Goal: Book appointment/travel/reservation

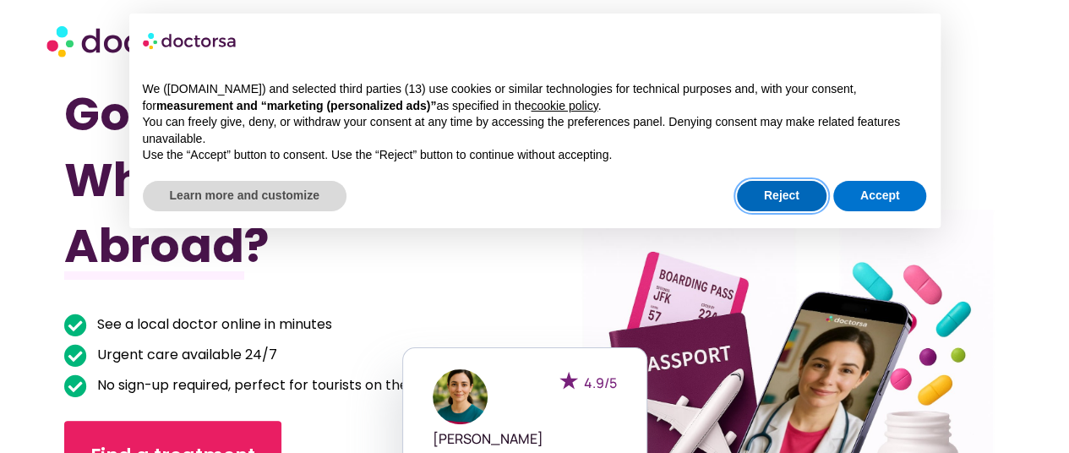
click at [785, 195] on button "Reject" at bounding box center [782, 196] width 90 height 30
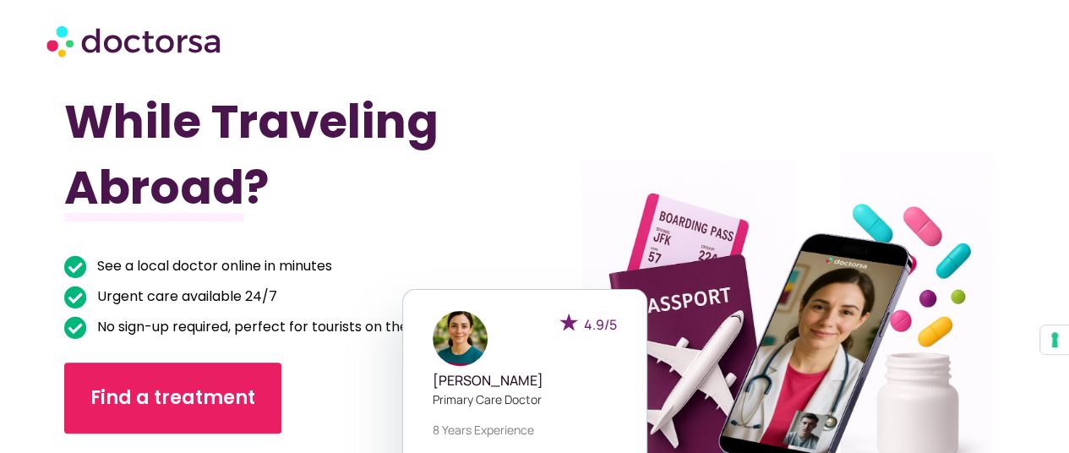
scroll to position [84, 0]
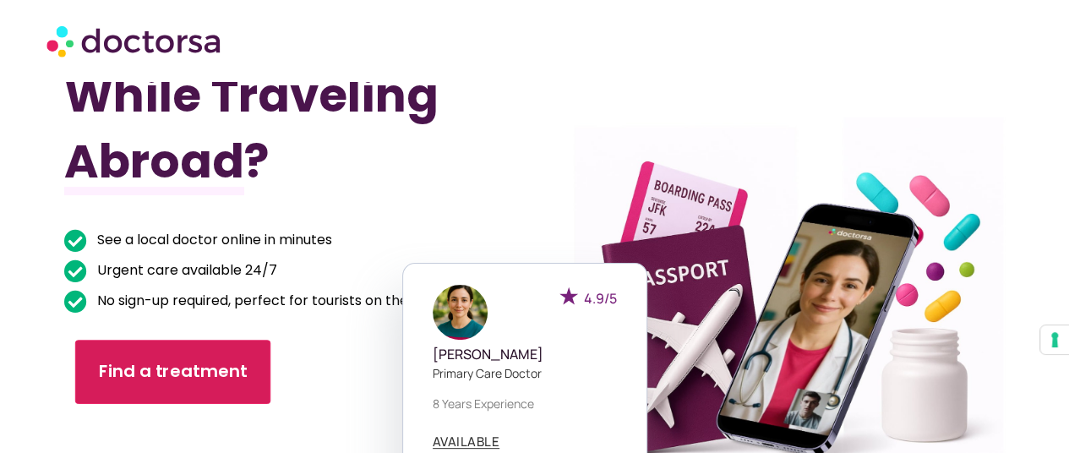
click at [155, 360] on span "Find a treatment" at bounding box center [173, 372] width 149 height 24
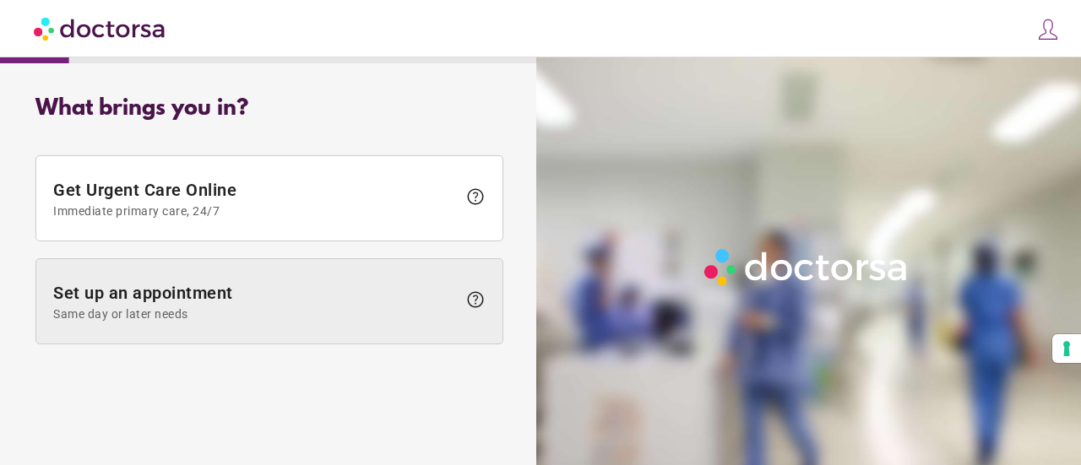
click at [257, 309] on span "Same day or later needs" at bounding box center [255, 315] width 404 height 14
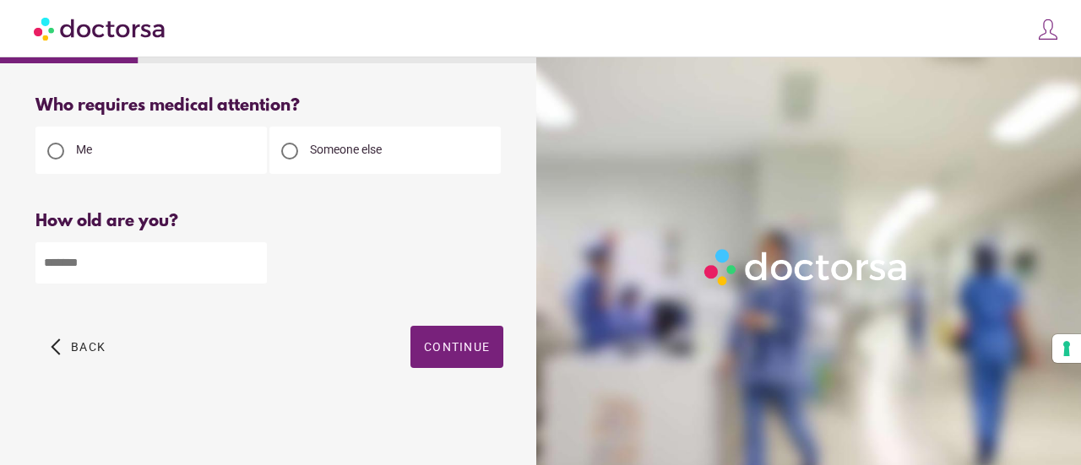
click at [361, 156] on span "Someone else" at bounding box center [346, 150] width 72 height 14
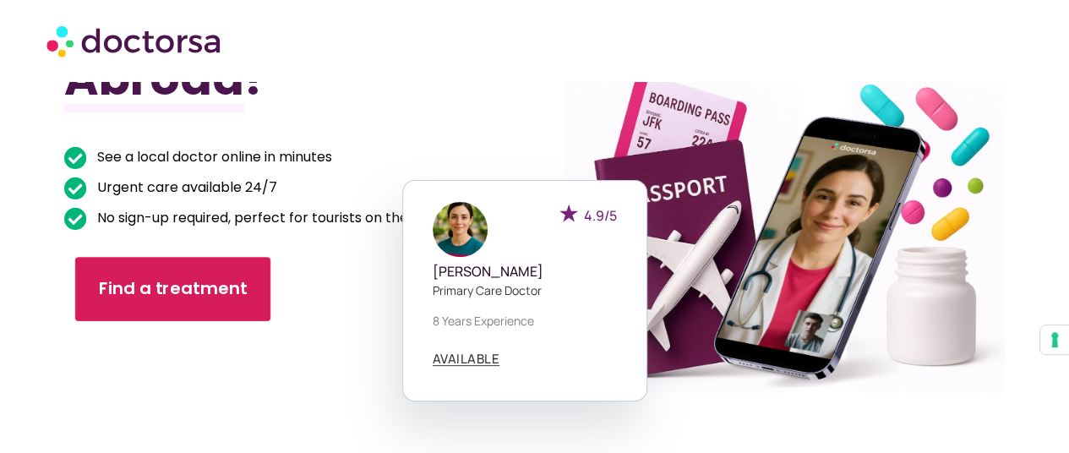
scroll to position [169, 0]
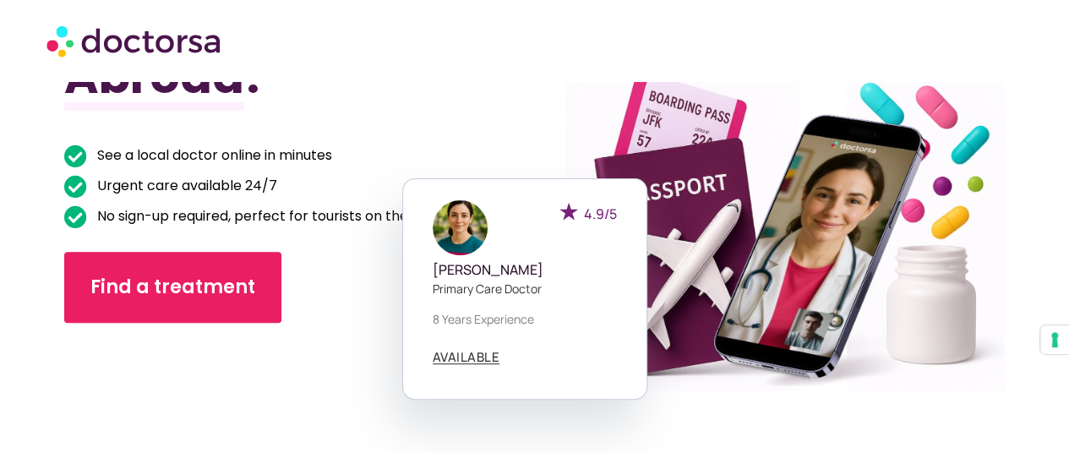
click at [480, 89] on div "Got Sick While Traveling Abroad? See a local doctor online in minutes Urgent ca…" at bounding box center [299, 207] width 471 height 590
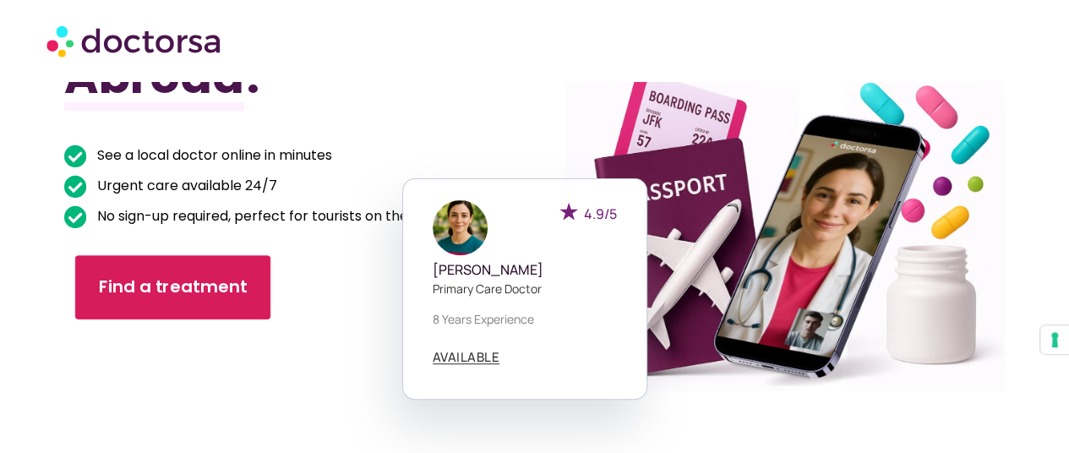
click at [186, 298] on span "Find a treatment" at bounding box center [173, 287] width 149 height 24
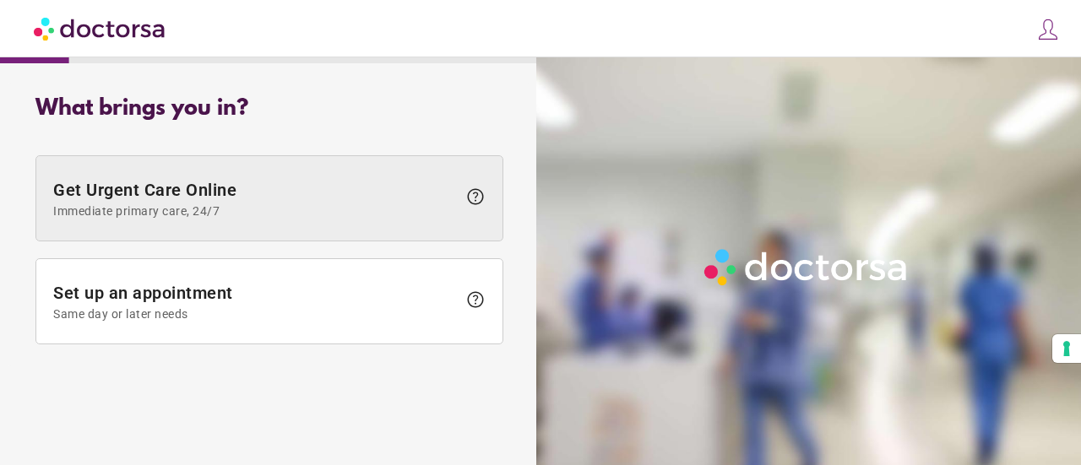
click at [175, 208] on span "Immediate primary care, 24/7" at bounding box center [255, 211] width 404 height 14
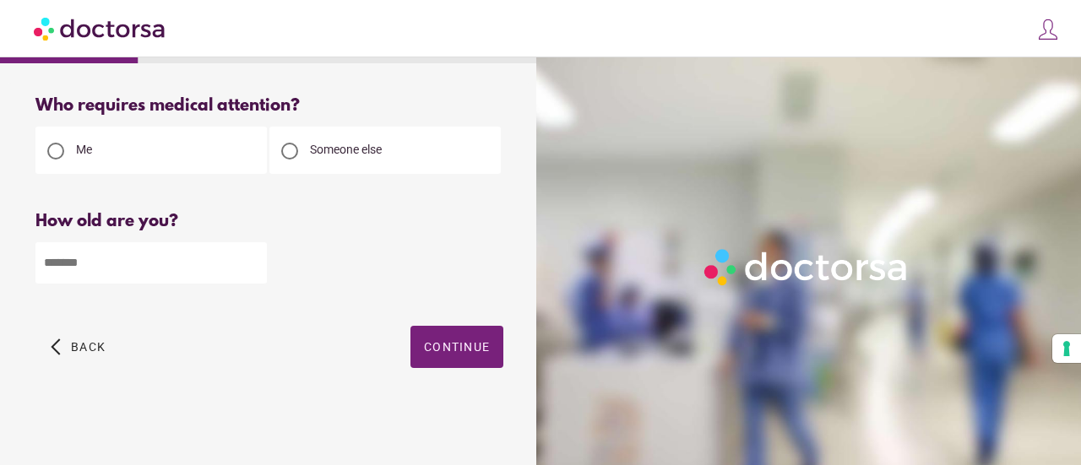
click at [1054, 39] on img at bounding box center [1049, 30] width 24 height 24
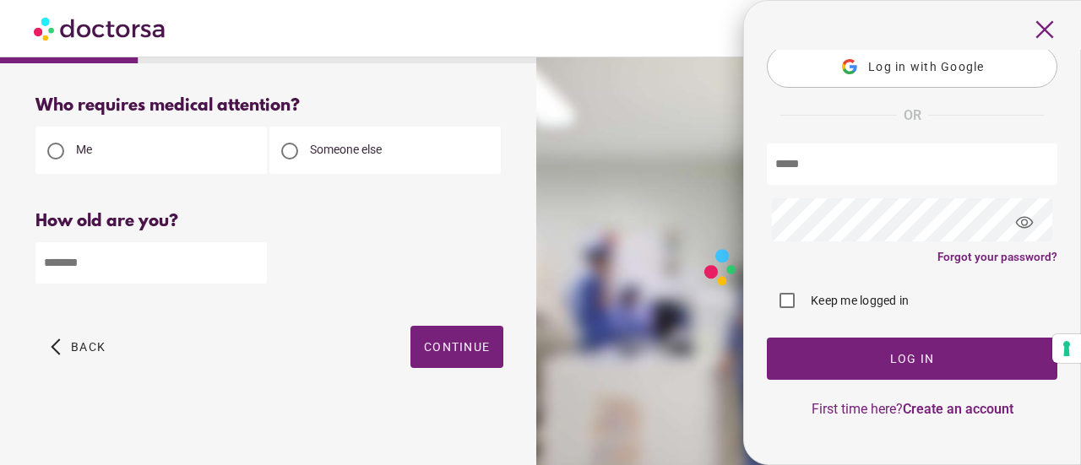
scroll to position [74, 0]
click at [1043, 26] on span "close" at bounding box center [1045, 30] width 32 height 32
